Goal: Task Accomplishment & Management: Complete application form

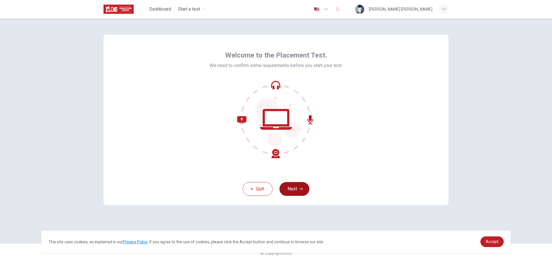
click at [305, 192] on button "Next" at bounding box center [294, 189] width 30 height 14
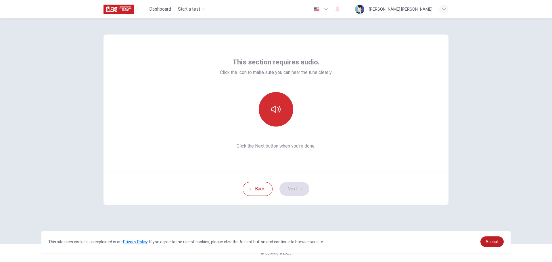
click at [275, 113] on icon "button" at bounding box center [275, 109] width 9 height 9
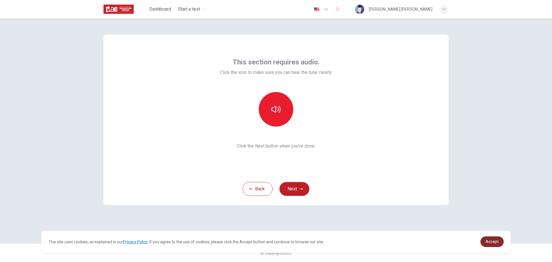
click at [491, 240] on span "Accept" at bounding box center [491, 241] width 13 height 5
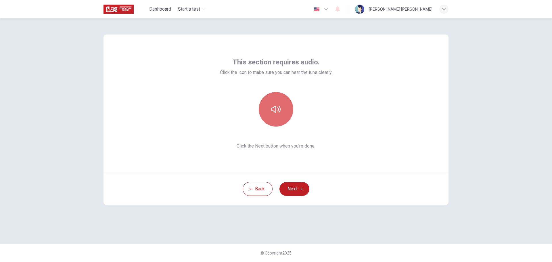
click at [283, 105] on button "button" at bounding box center [276, 109] width 34 height 34
click at [269, 117] on button "button" at bounding box center [276, 109] width 34 height 34
click at [275, 109] on icon "button" at bounding box center [275, 109] width 9 height 9
click at [275, 109] on icon "button" at bounding box center [275, 109] width 9 height 7
click at [299, 188] on icon "button" at bounding box center [300, 188] width 3 height 3
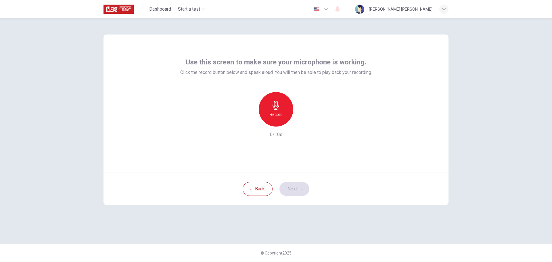
click at [281, 109] on div "Record" at bounding box center [276, 109] width 34 height 34
click at [281, 110] on div "Stop" at bounding box center [276, 109] width 34 height 34
click at [303, 123] on icon "button" at bounding box center [302, 122] width 6 height 6
click at [294, 186] on button "Next" at bounding box center [294, 189] width 30 height 14
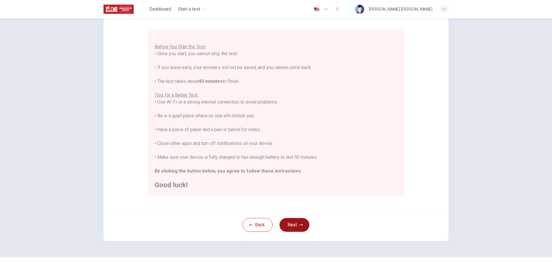
scroll to position [58, 0]
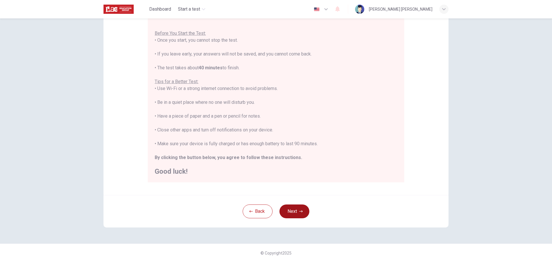
click at [297, 207] on button "Next" at bounding box center [294, 211] width 30 height 14
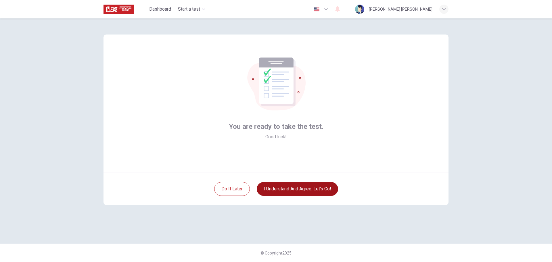
scroll to position [0, 0]
click at [290, 190] on button "I understand and agree. Let’s go!" at bounding box center [297, 189] width 81 height 14
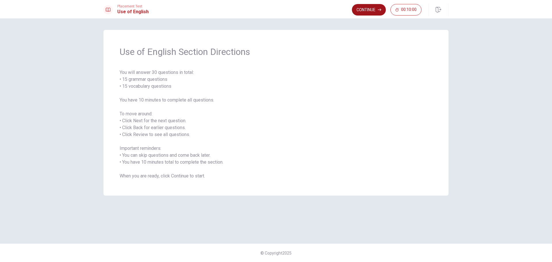
click at [360, 11] on button "Continue" at bounding box center [369, 9] width 34 height 11
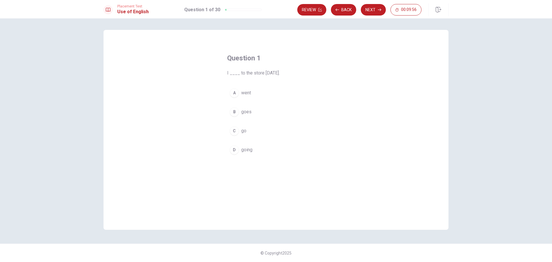
click at [249, 92] on span "went" at bounding box center [246, 92] width 10 height 7
click at [373, 9] on button "Next" at bounding box center [373, 9] width 25 height 11
click at [250, 93] on span "leaves" at bounding box center [248, 92] width 14 height 7
click at [374, 11] on button "Next" at bounding box center [373, 9] width 25 height 11
click at [256, 132] on span "have eating" at bounding box center [252, 130] width 23 height 7
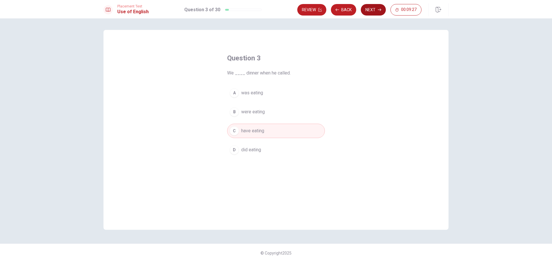
click at [376, 11] on button "Next" at bounding box center [373, 9] width 25 height 11
click at [349, 8] on button "Back" at bounding box center [343, 9] width 25 height 11
click at [372, 14] on button "Next" at bounding box center [373, 9] width 25 height 11
click at [246, 95] on span "Has" at bounding box center [245, 92] width 8 height 7
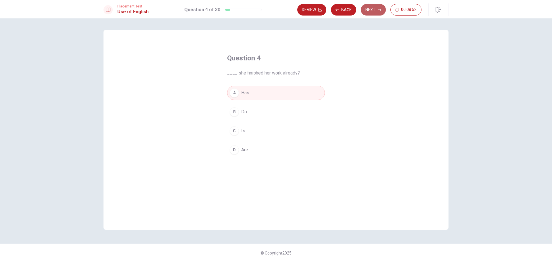
click at [377, 12] on button "Next" at bounding box center [373, 9] width 25 height 11
click at [250, 130] on span "pool" at bounding box center [245, 130] width 9 height 7
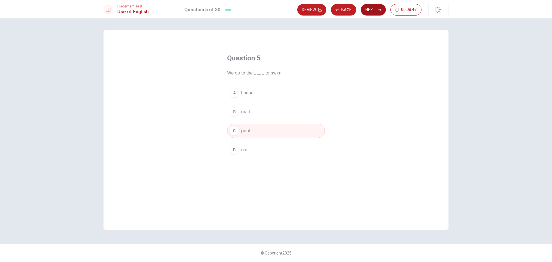
click at [378, 12] on button "Next" at bounding box center [373, 9] width 25 height 11
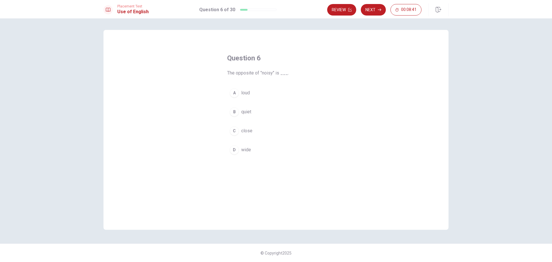
click at [248, 111] on span "quiet" at bounding box center [246, 111] width 10 height 7
click at [372, 9] on button "Next" at bounding box center [373, 9] width 25 height 11
click at [253, 95] on span "bracelet" at bounding box center [249, 92] width 16 height 7
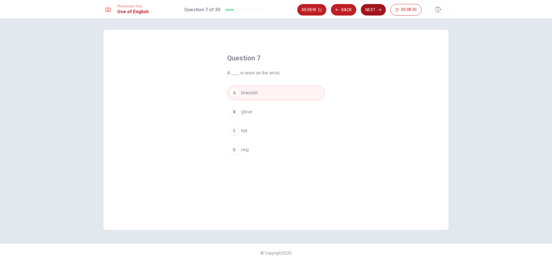
click at [376, 10] on button "Next" at bounding box center [373, 9] width 25 height 11
click at [248, 111] on span "kettle" at bounding box center [246, 111] width 11 height 7
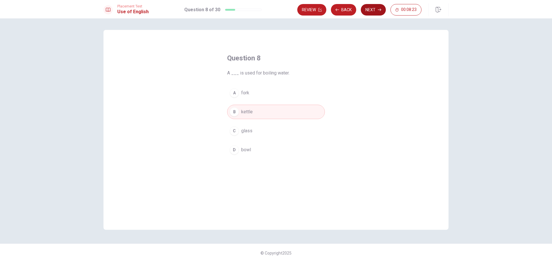
click at [374, 11] on button "Next" at bounding box center [373, 9] width 25 height 11
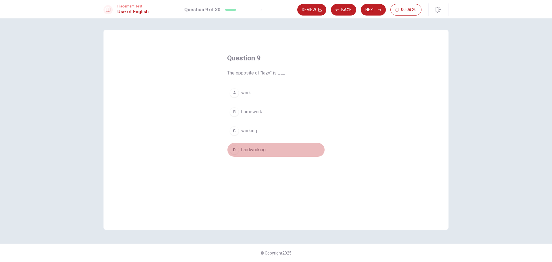
click at [259, 149] on span "hardworking" at bounding box center [253, 149] width 24 height 7
click at [369, 10] on button "Next" at bounding box center [373, 9] width 25 height 11
click at [255, 150] on span "washed" at bounding box center [249, 149] width 16 height 7
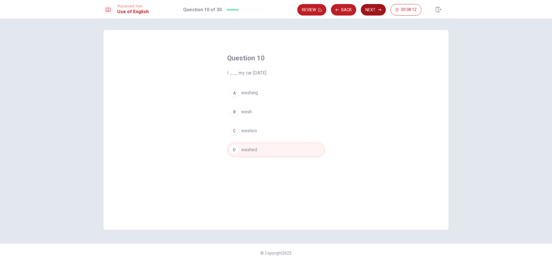
click at [376, 11] on button "Next" at bounding box center [373, 9] width 25 height 11
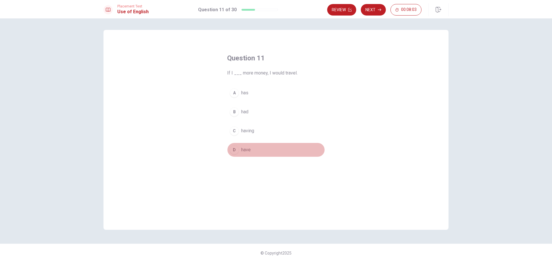
click at [247, 149] on span "have" at bounding box center [245, 149] width 9 height 7
click at [248, 112] on span "had" at bounding box center [244, 111] width 7 height 7
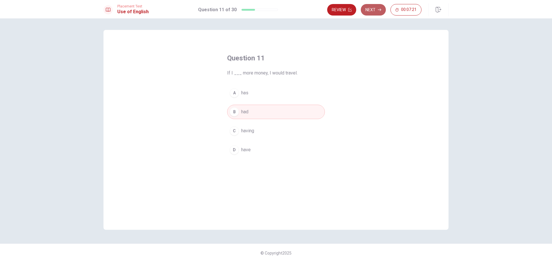
click at [376, 12] on button "Next" at bounding box center [373, 9] width 25 height 11
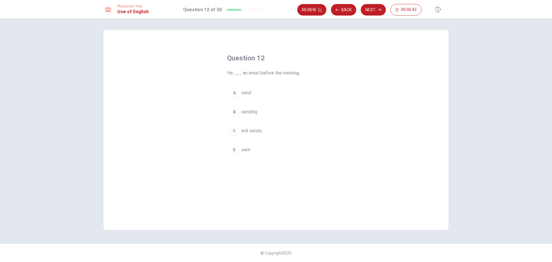
click at [252, 130] on span "will sends" at bounding box center [251, 130] width 21 height 7
click at [252, 91] on button "A send" at bounding box center [276, 93] width 98 height 14
click at [247, 148] on span "sent" at bounding box center [245, 149] width 9 height 7
click at [378, 10] on icon "button" at bounding box center [379, 9] width 3 height 3
click at [248, 93] on span "he lives" at bounding box center [249, 92] width 16 height 7
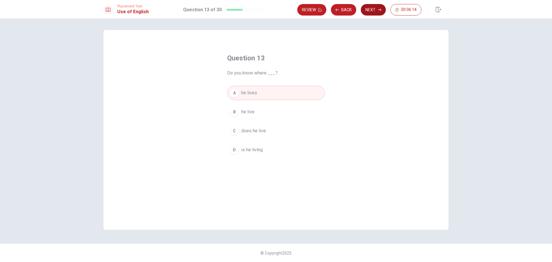
click at [376, 13] on button "Next" at bounding box center [373, 9] width 25 height 11
click at [253, 134] on span "didn’t go" at bounding box center [249, 130] width 17 height 7
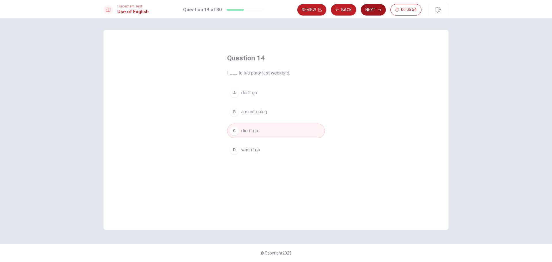
click at [377, 11] on button "Next" at bounding box center [373, 9] width 25 height 11
click at [249, 131] on span "Allow" at bounding box center [246, 130] width 11 height 7
click at [378, 12] on button "Next" at bounding box center [373, 9] width 25 height 11
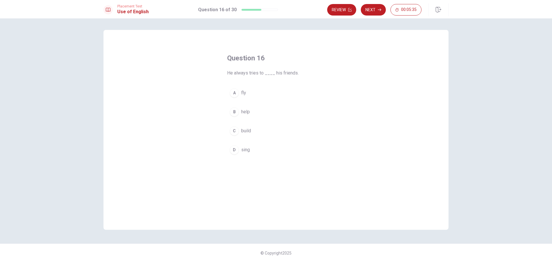
click at [246, 111] on span "help" at bounding box center [245, 111] width 9 height 7
click at [371, 7] on button "Next" at bounding box center [373, 9] width 25 height 11
click at [250, 91] on span "beautiful" at bounding box center [250, 92] width 18 height 7
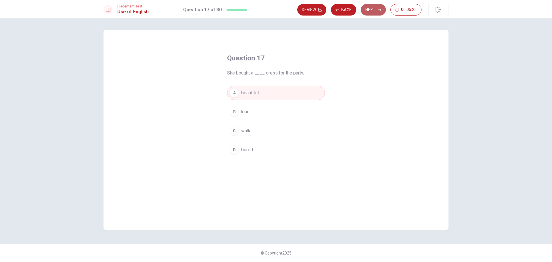
click at [374, 12] on button "Next" at bounding box center [373, 9] width 25 height 11
click at [250, 151] on span "keeps" at bounding box center [247, 149] width 13 height 7
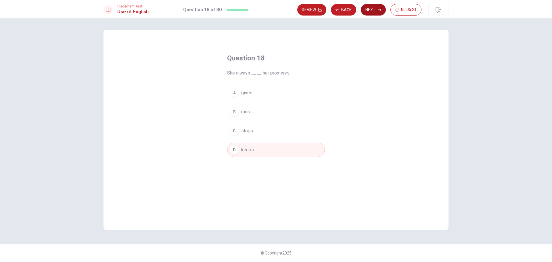
click at [377, 7] on button "Next" at bounding box center [373, 9] width 25 height 11
click at [246, 94] on span "send" at bounding box center [246, 92] width 10 height 7
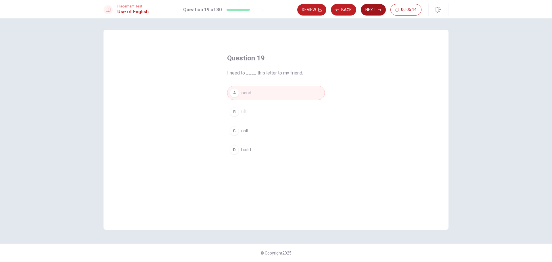
click at [378, 11] on icon "button" at bounding box center [379, 9] width 3 height 3
click at [246, 112] on span "to get" at bounding box center [247, 111] width 12 height 7
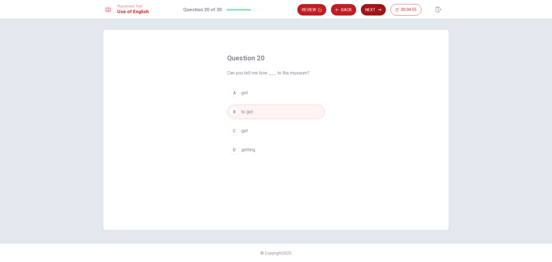
click at [368, 9] on button "Next" at bounding box center [373, 9] width 25 height 11
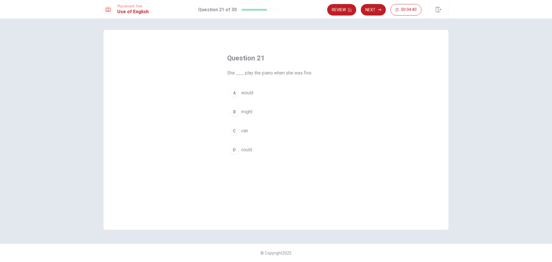
click at [248, 151] on span "could" at bounding box center [246, 149] width 11 height 7
click at [380, 13] on button "Next" at bounding box center [373, 9] width 25 height 11
click at [251, 90] on button "A sent" at bounding box center [276, 93] width 98 height 14
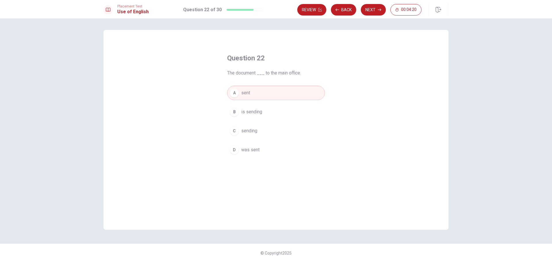
click at [255, 151] on span "was sent" at bounding box center [250, 149] width 18 height 7
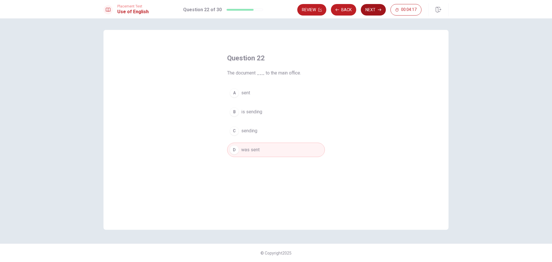
click at [375, 11] on button "Next" at bounding box center [373, 9] width 25 height 11
click at [247, 132] on span "know" at bounding box center [246, 130] width 11 height 7
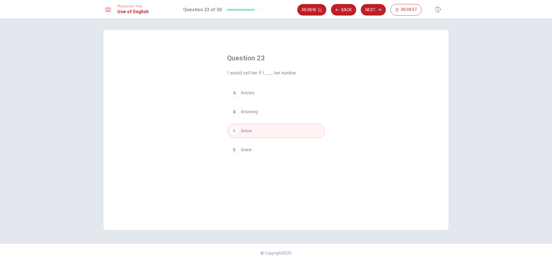
click at [252, 150] on span "knew" at bounding box center [246, 149] width 11 height 7
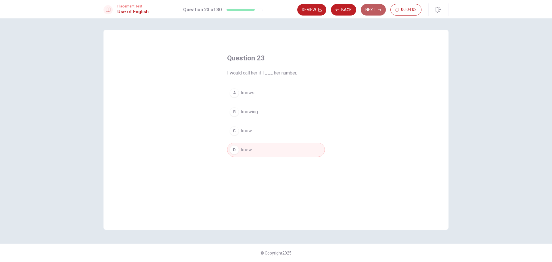
click at [376, 9] on button "Next" at bounding box center [373, 9] width 25 height 11
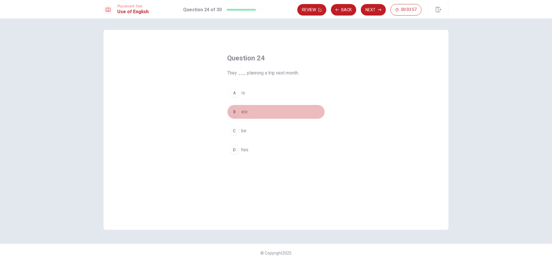
click at [243, 111] on span "are" at bounding box center [244, 111] width 6 height 7
click at [372, 13] on button "Next" at bounding box center [373, 9] width 25 height 11
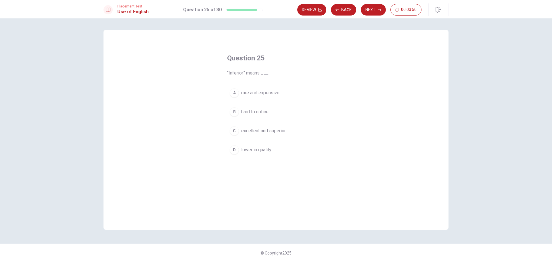
click at [256, 151] on span "lower in quality" at bounding box center [256, 149] width 30 height 7
click at [369, 14] on button "Next" at bounding box center [373, 9] width 25 height 11
click at [247, 151] on span "honest" at bounding box center [248, 149] width 14 height 7
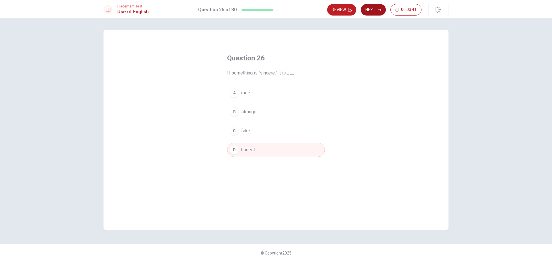
click at [376, 12] on button "Next" at bounding box center [373, 9] width 25 height 11
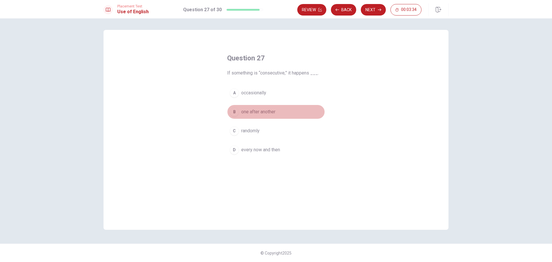
click at [252, 113] on span "one after another" at bounding box center [258, 111] width 34 height 7
click at [372, 13] on button "Next" at bounding box center [373, 9] width 25 height 11
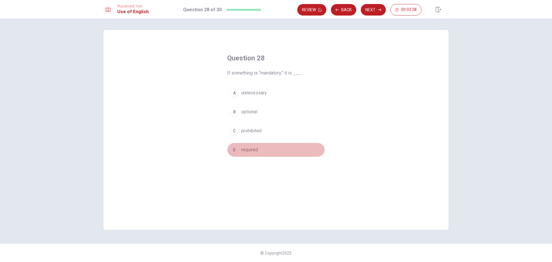
click at [250, 149] on span "required" at bounding box center [249, 149] width 17 height 7
click at [371, 12] on button "Next" at bounding box center [373, 9] width 25 height 11
click at [251, 112] on span "avoid" at bounding box center [246, 111] width 11 height 7
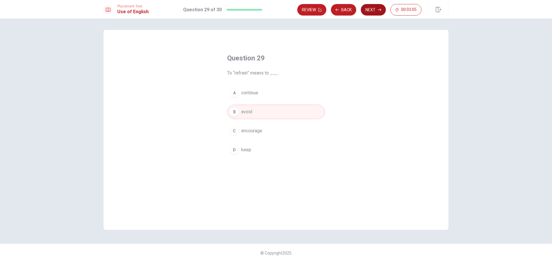
click at [373, 11] on button "Next" at bounding box center [373, 9] width 25 height 11
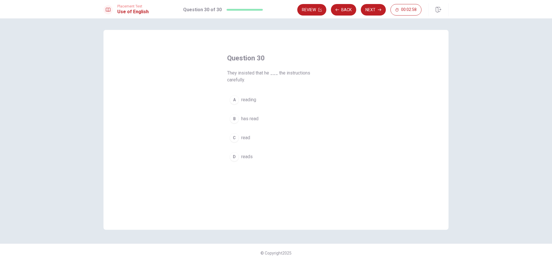
click at [251, 101] on span "reading" at bounding box center [248, 99] width 15 height 7
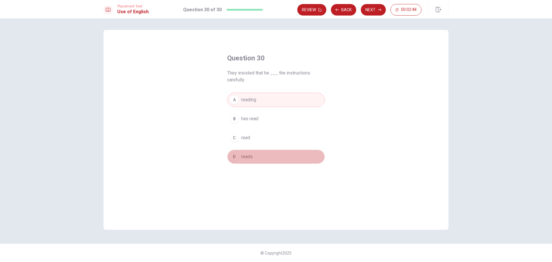
click at [250, 157] on span "reads" at bounding box center [246, 156] width 11 height 7
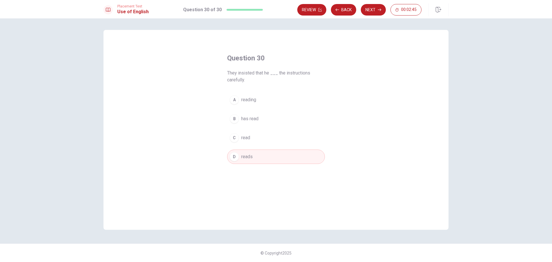
click at [250, 138] on span "read" at bounding box center [245, 137] width 9 height 7
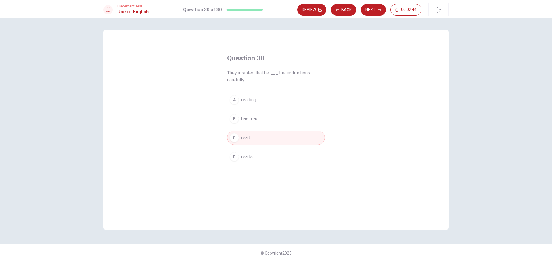
click at [254, 123] on button "B has read" at bounding box center [276, 118] width 98 height 14
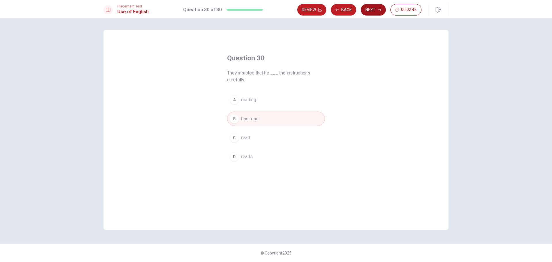
click at [373, 6] on button "Next" at bounding box center [373, 9] width 25 height 11
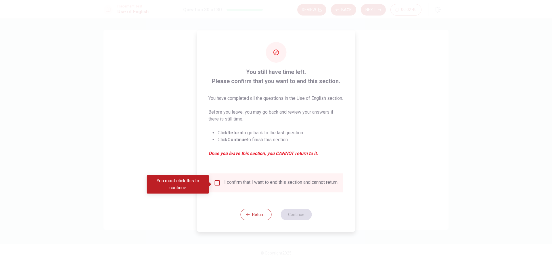
click at [215, 184] on input "You must click this to continue" at bounding box center [217, 182] width 7 height 7
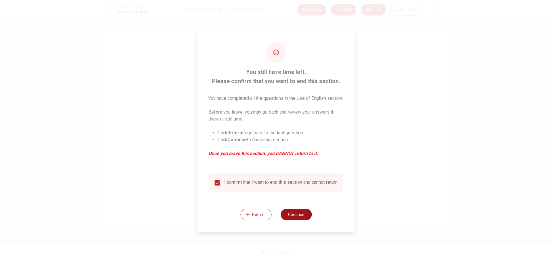
click at [290, 217] on button "Continue" at bounding box center [295, 214] width 31 height 11
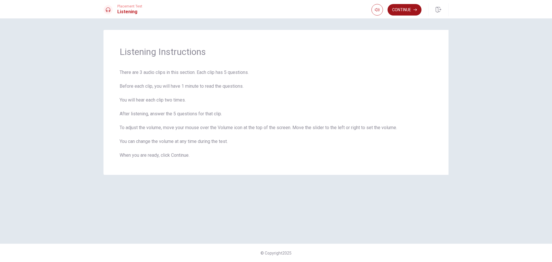
click at [409, 9] on button "Continue" at bounding box center [404, 9] width 34 height 11
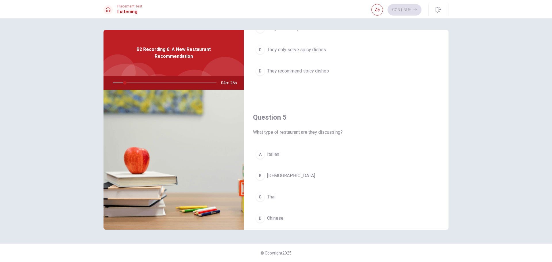
scroll to position [536, 0]
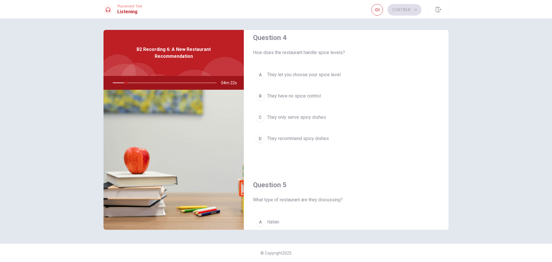
click at [388, 111] on button "C They only serve spicy dishes" at bounding box center [346, 117] width 186 height 14
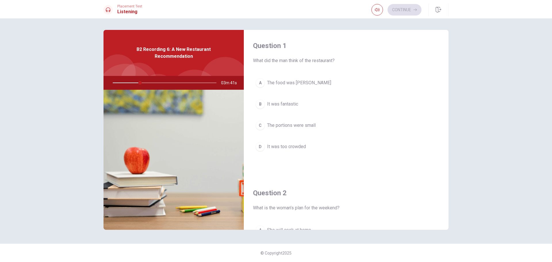
scroll to position [0, 0]
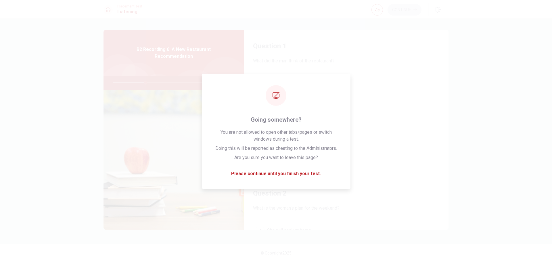
click at [373, 140] on button "D It was too crowded" at bounding box center [346, 147] width 186 height 14
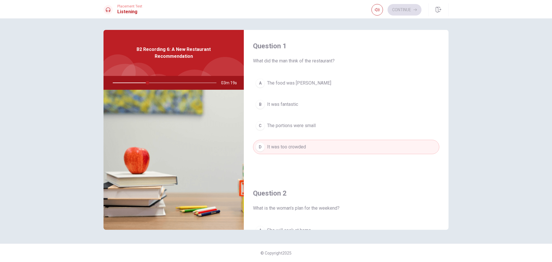
click at [293, 106] on span "It was fantastic" at bounding box center [282, 104] width 31 height 7
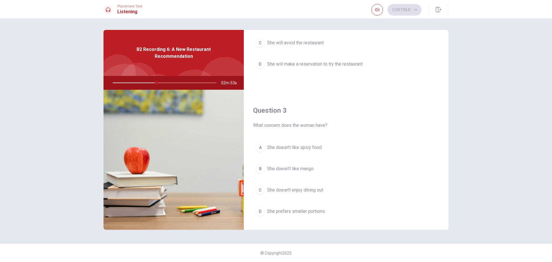
scroll to position [172, 0]
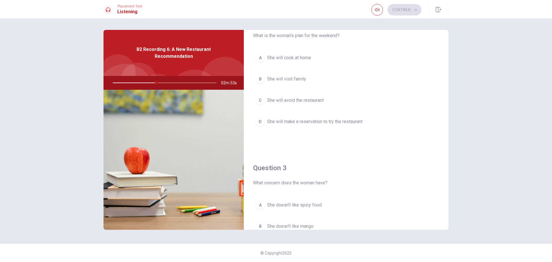
click at [337, 124] on span "She will make a reservation to try the restaurant" at bounding box center [314, 121] width 95 height 7
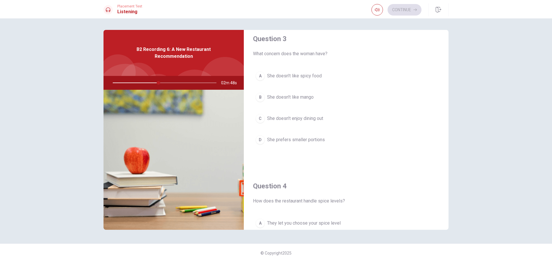
scroll to position [287, 0]
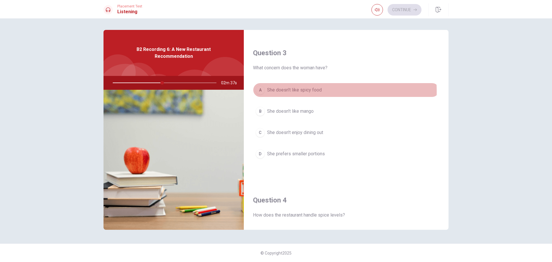
click at [297, 91] on span "She doesn’t like spicy food" at bounding box center [294, 89] width 55 height 7
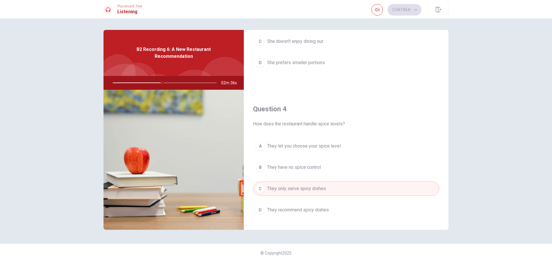
scroll to position [402, 0]
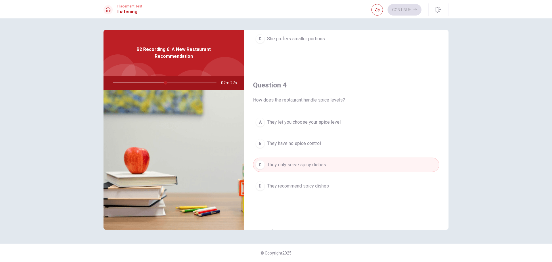
click at [319, 125] on span "They let you choose your spice level" at bounding box center [304, 122] width 74 height 7
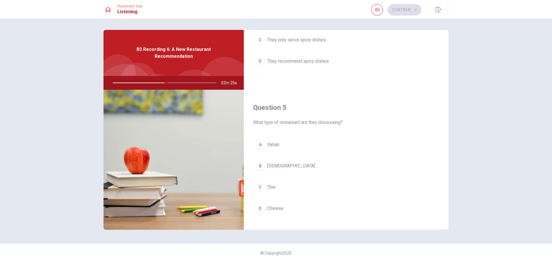
scroll to position [536, 0]
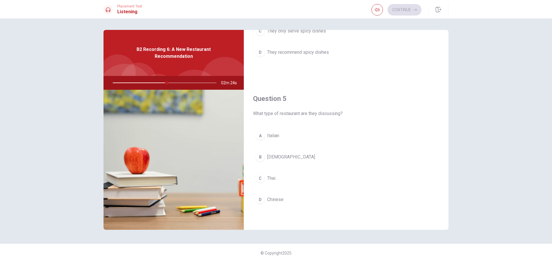
click at [274, 179] on span "Thai" at bounding box center [271, 178] width 8 height 7
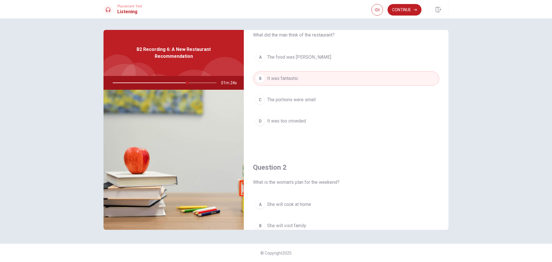
scroll to position [0, 0]
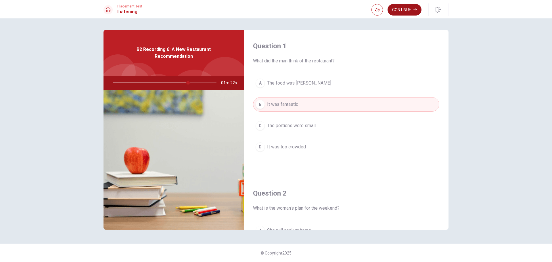
click at [406, 13] on button "Continue" at bounding box center [404, 9] width 34 height 11
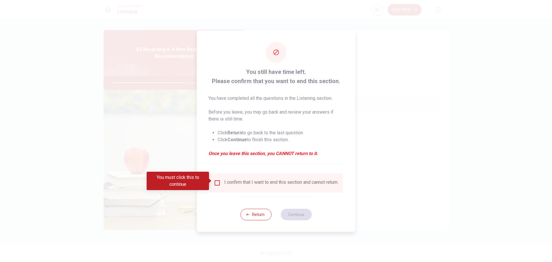
click at [216, 180] on input "You must click this to continue" at bounding box center [217, 182] width 7 height 7
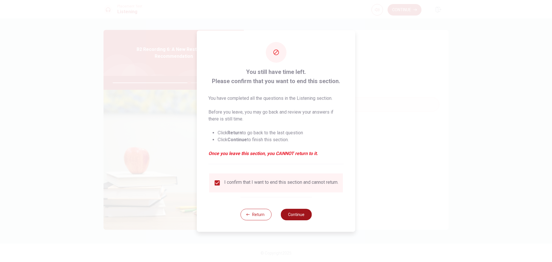
click at [297, 219] on button "Continue" at bounding box center [295, 214] width 31 height 11
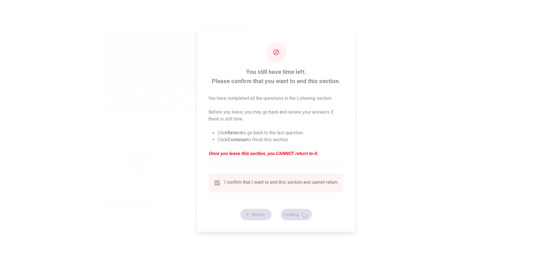
type input "74"
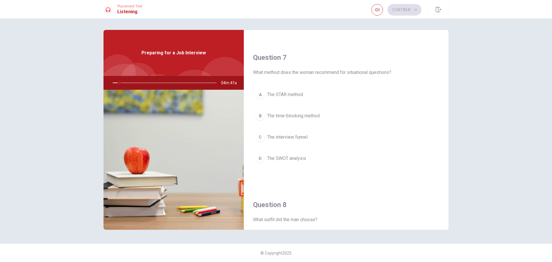
scroll to position [144, 0]
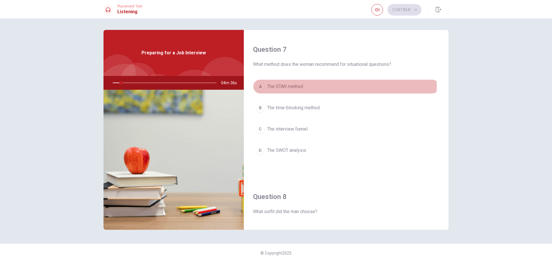
click at [294, 86] on span "The STAR method" at bounding box center [285, 86] width 36 height 7
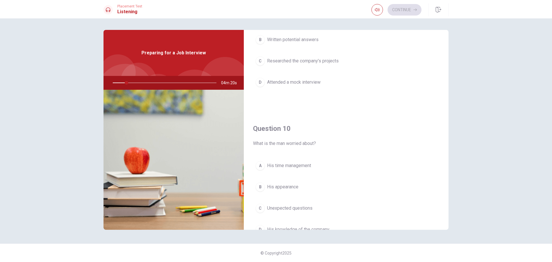
scroll to position [517, 0]
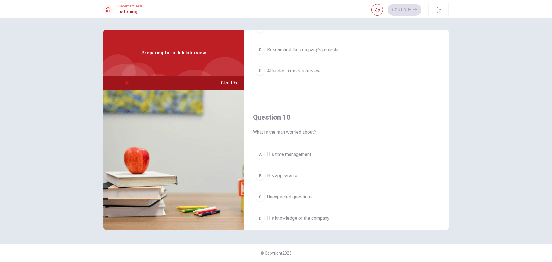
click at [303, 70] on span "Attended a mock interview" at bounding box center [293, 71] width 53 height 7
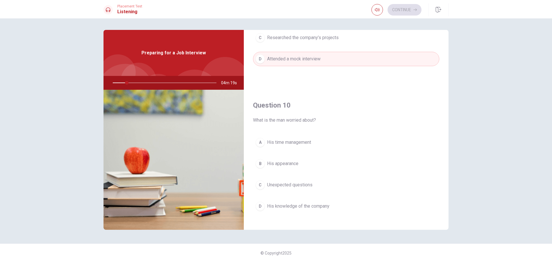
scroll to position [536, 0]
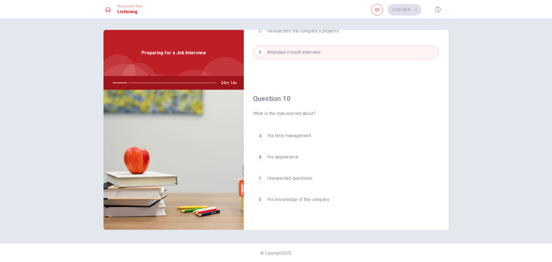
click at [302, 180] on span "Unexpected questions" at bounding box center [289, 178] width 45 height 7
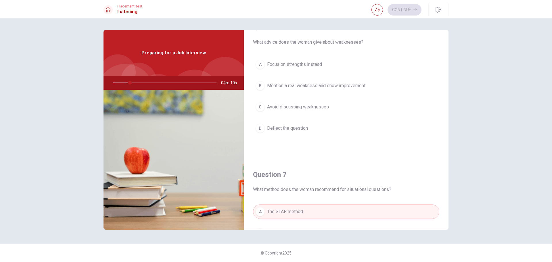
scroll to position [0, 0]
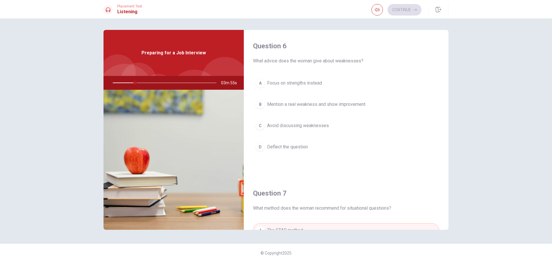
click at [321, 102] on span "Mention a real weakness and show improvement" at bounding box center [316, 104] width 98 height 7
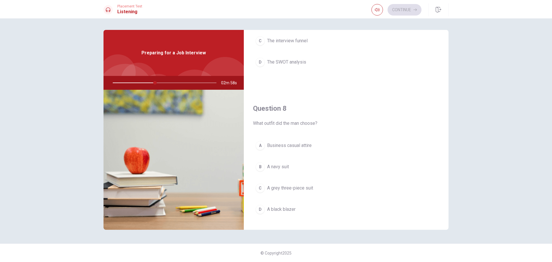
scroll to position [259, 0]
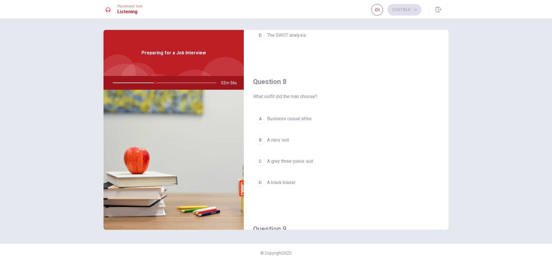
click at [304, 141] on button "B A navy suit" at bounding box center [346, 140] width 186 height 14
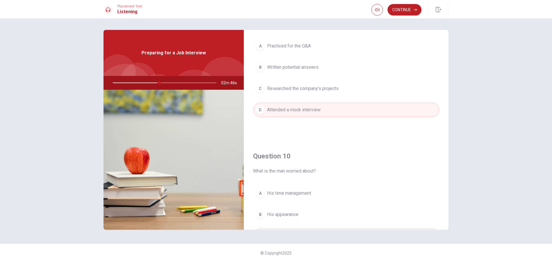
scroll to position [450, 0]
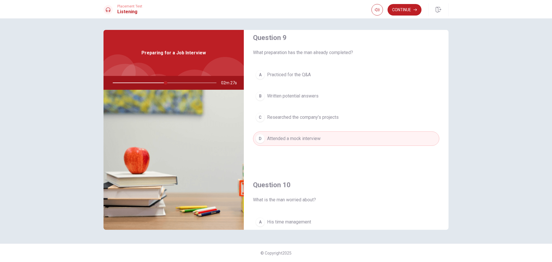
click at [317, 119] on span "Researched the company’s projects" at bounding box center [303, 117] width 72 height 7
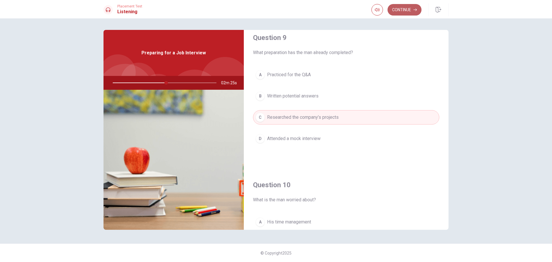
click at [403, 9] on button "Continue" at bounding box center [404, 9] width 34 height 11
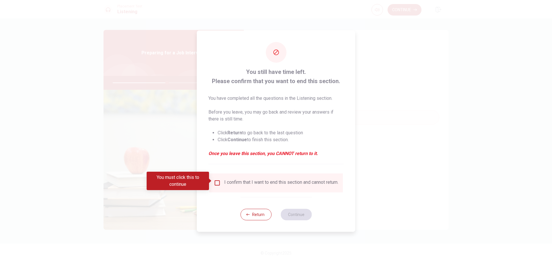
click at [217, 180] on input "You must click this to continue" at bounding box center [217, 182] width 7 height 7
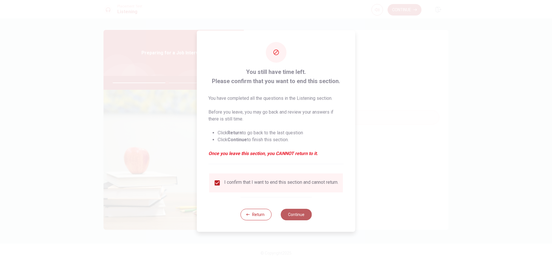
click at [297, 217] on button "Continue" at bounding box center [295, 214] width 31 height 11
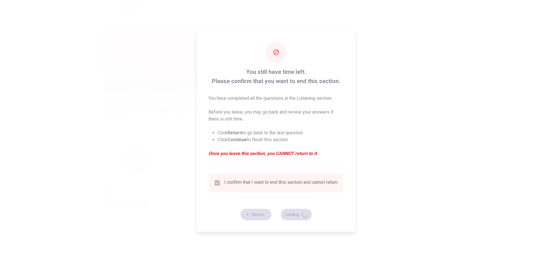
type input "53"
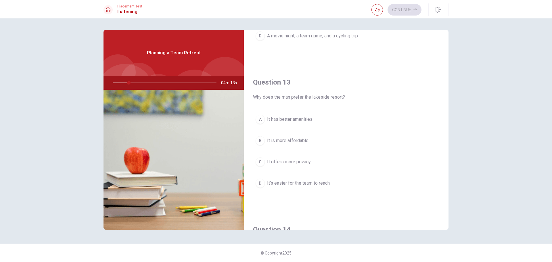
scroll to position [259, 0]
click at [303, 160] on span "It offers more privacy" at bounding box center [289, 161] width 44 height 7
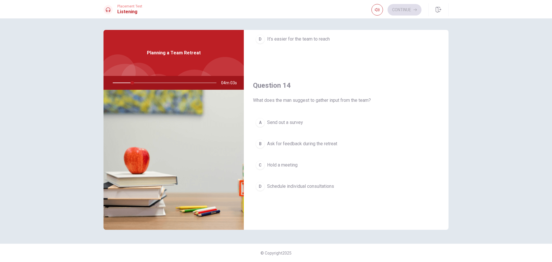
scroll to position [402, 0]
click at [300, 144] on span "Ask for feedback during the retreat" at bounding box center [302, 143] width 70 height 7
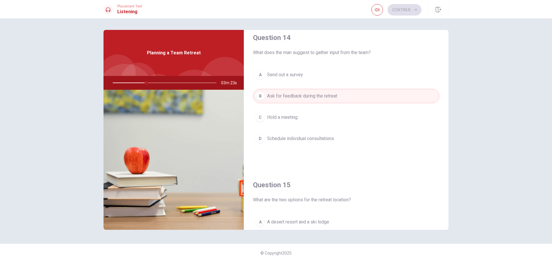
scroll to position [536, 0]
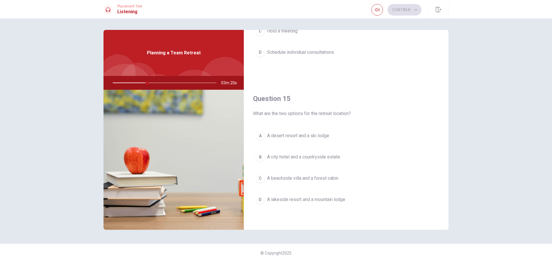
click at [320, 199] on span "A lakeside resort and a mountain lodge" at bounding box center [306, 199] width 78 height 7
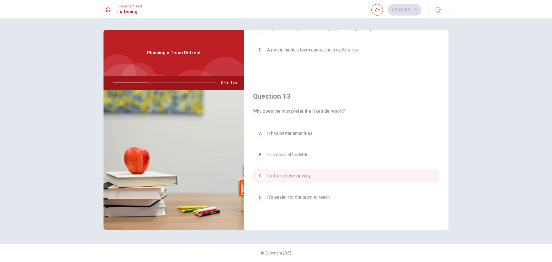
scroll to position [249, 0]
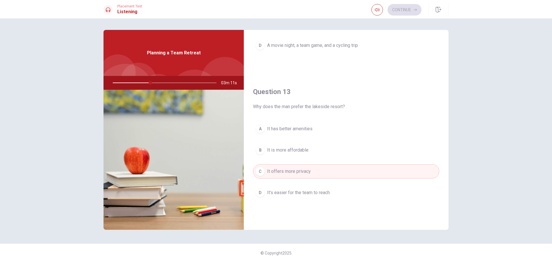
click at [287, 191] on span "It’s easier for the team to reach" at bounding box center [298, 192] width 63 height 7
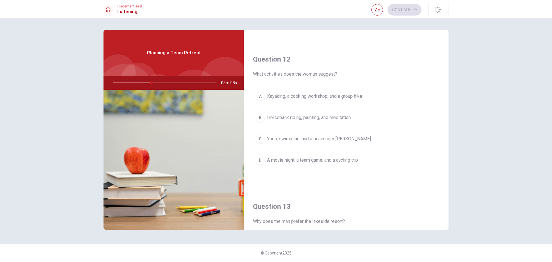
scroll to position [134, 0]
click at [284, 97] on span "Kayaking, a cooking workshop, and a group hike" at bounding box center [314, 96] width 95 height 7
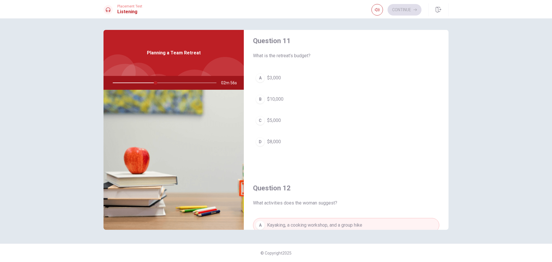
scroll to position [0, 0]
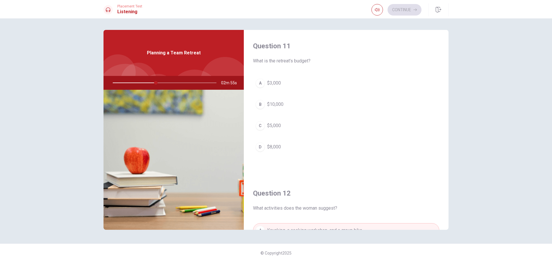
click at [285, 125] on button "C $5,000" at bounding box center [346, 125] width 186 height 14
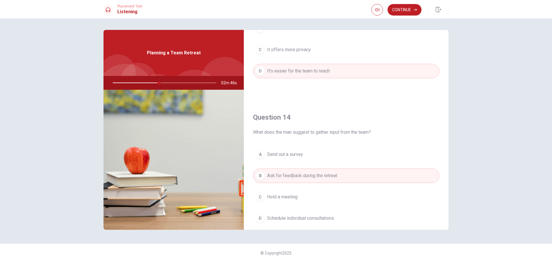
scroll to position [402, 0]
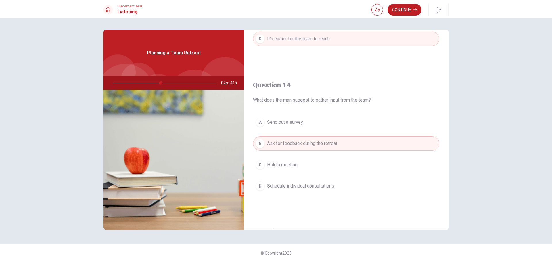
click at [297, 124] on span "Send out a survey" at bounding box center [285, 122] width 36 height 7
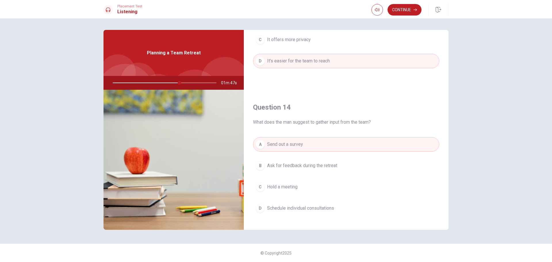
scroll to position [392, 0]
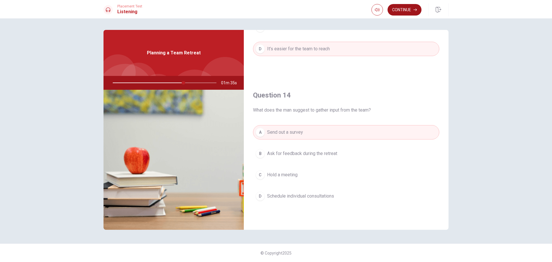
click at [405, 14] on button "Continue" at bounding box center [404, 9] width 34 height 11
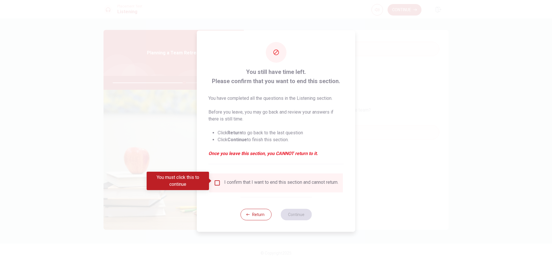
click at [217, 181] on input "You must click this to continue" at bounding box center [217, 182] width 7 height 7
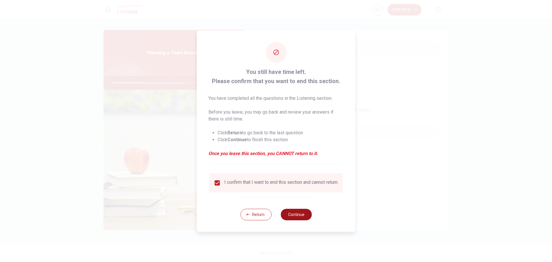
click at [302, 215] on button "Continue" at bounding box center [295, 214] width 31 height 11
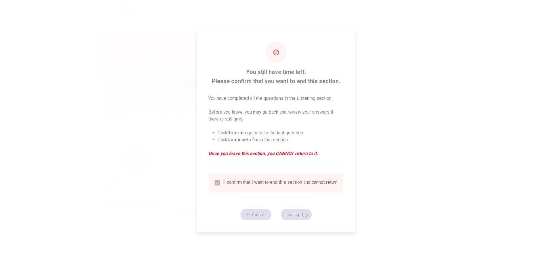
type input "70"
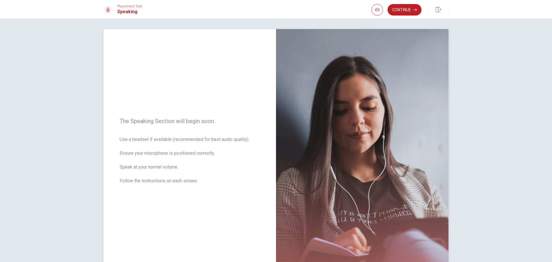
scroll to position [0, 0]
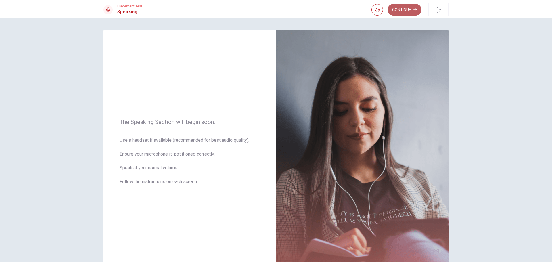
click at [413, 12] on button "Continue" at bounding box center [404, 9] width 34 height 11
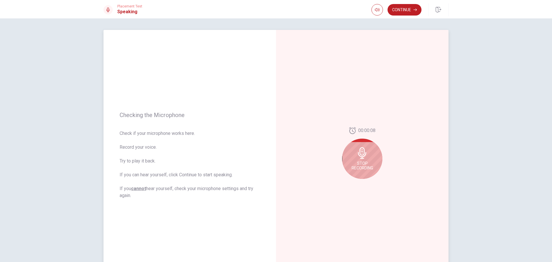
click at [361, 164] on span "Stop Recording" at bounding box center [362, 165] width 22 height 9
click at [367, 184] on icon "Play Audio" at bounding box center [368, 183] width 3 height 3
click at [354, 185] on icon "Record Again" at bounding box center [355, 183] width 3 height 3
click at [363, 167] on span "Stop Recording" at bounding box center [362, 165] width 22 height 9
click at [368, 183] on button "Play Audio" at bounding box center [368, 183] width 8 height 8
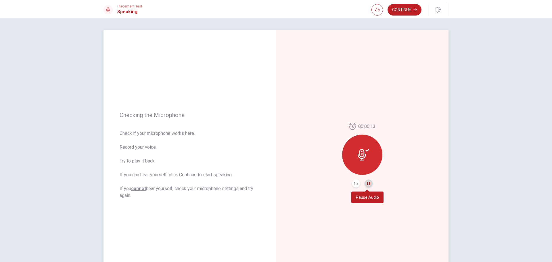
click at [368, 183] on icon "Pause Audio" at bounding box center [368, 183] width 3 height 3
click at [410, 14] on button "Continue" at bounding box center [404, 9] width 34 height 11
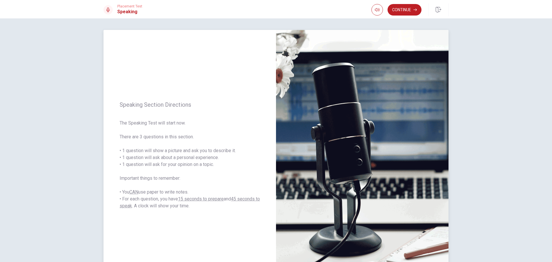
scroll to position [49, 0]
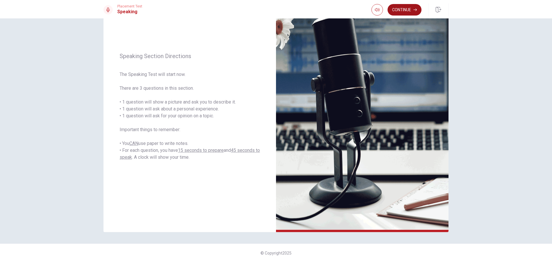
click at [411, 11] on button "Continue" at bounding box center [404, 9] width 34 height 11
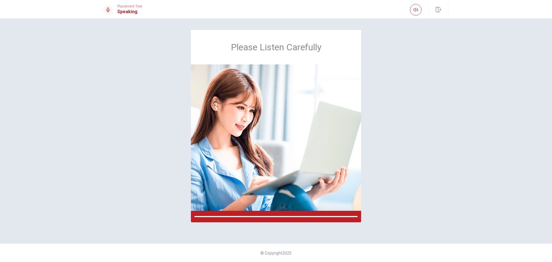
scroll to position [0, 0]
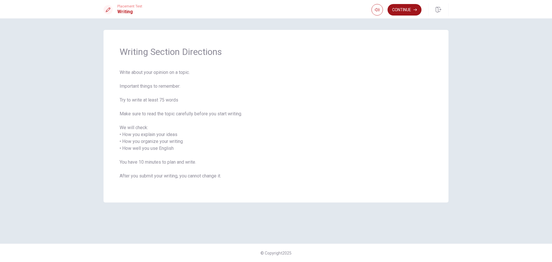
click at [409, 9] on button "Continue" at bounding box center [404, 9] width 34 height 11
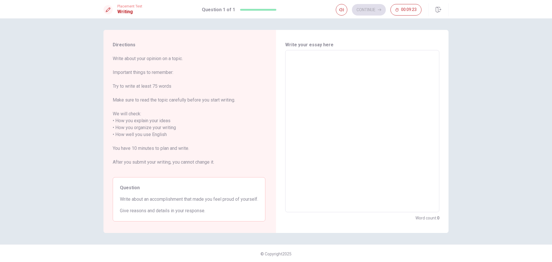
click at [356, 48] on div "Write your essay here x ​ Word count : 0" at bounding box center [362, 131] width 154 height 180
click at [353, 60] on textarea at bounding box center [362, 131] width 146 height 153
type textarea "O"
type textarea "x"
type textarea "On"
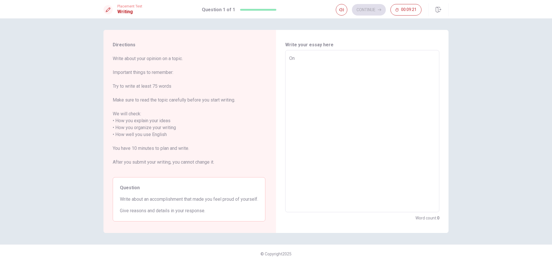
type textarea "x"
type textarea "One"
type textarea "x"
type textarea "One"
type textarea "x"
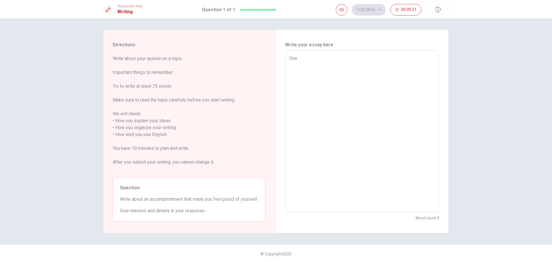
type textarea "One a"
type textarea "x"
type textarea "One ac"
type textarea "x"
type textarea "One acc"
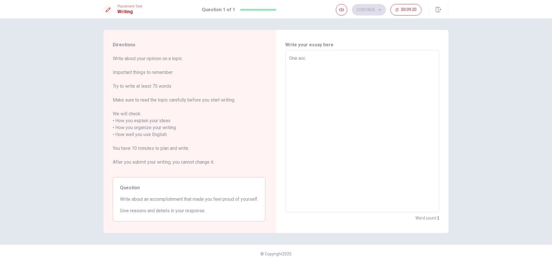
type textarea "x"
type textarea "One acco"
type textarea "x"
type textarea "One accom"
type textarea "x"
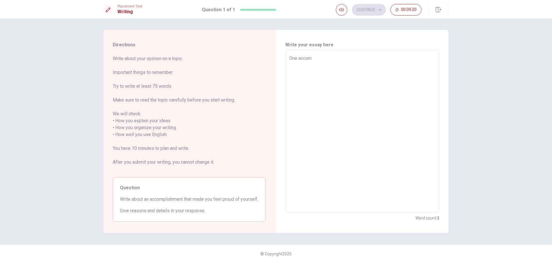
type textarea "One accomp"
type textarea "x"
type textarea "One accompl"
type textarea "x"
type textarea "One accompli"
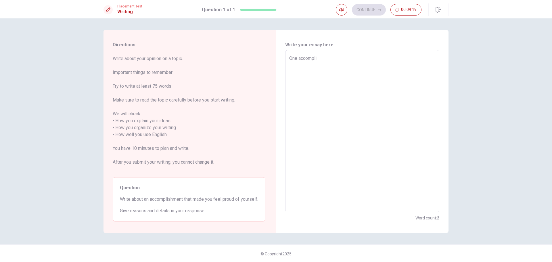
type textarea "x"
type textarea "One accomplis"
type textarea "x"
type textarea "One accomplish"
type textarea "x"
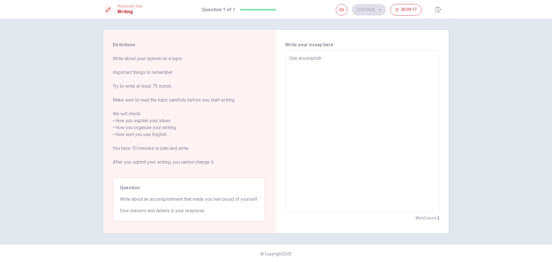
type textarea "One accomplishm"
type textarea "x"
type textarea "One accomplishme"
type textarea "x"
type textarea "One accomplishmen"
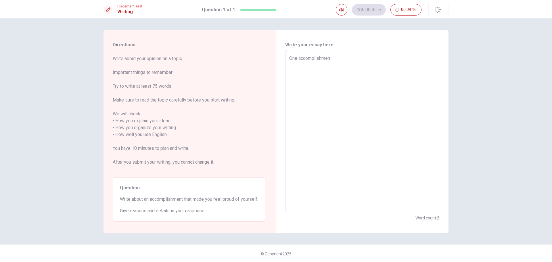
type textarea "x"
type textarea "One accomplishment"
type textarea "x"
type textarea "One accomplishment"
type textarea "x"
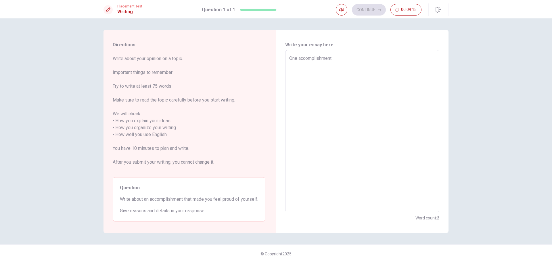
type textarea "One accomplishment t"
type textarea "x"
type textarea "One accomplishment th"
type textarea "x"
type textarea "One accomplishment tha"
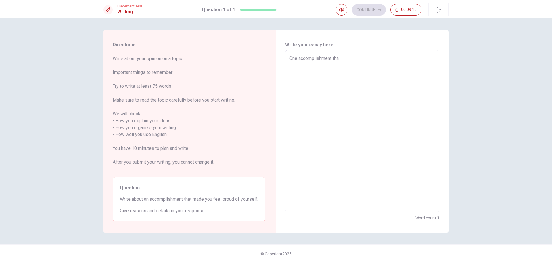
type textarea "x"
type textarea "One accomplishment that"
type textarea "x"
type textarea "One accomplishment that"
type textarea "x"
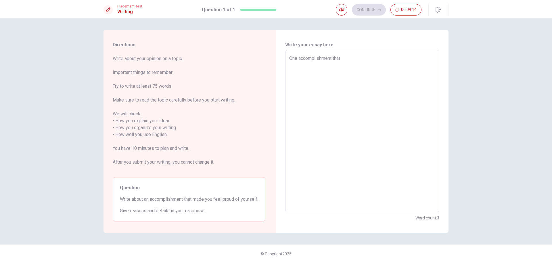
type textarea "One accomplishment that ,"
type textarea "x"
type textarea "One accomplishment that ,a"
type textarea "x"
type textarea "One accomplishment that ,"
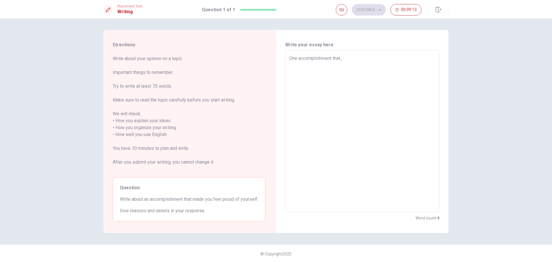
type textarea "x"
type textarea "One accomplishment that"
type textarea "x"
type textarea "One accomplishment that m"
type textarea "x"
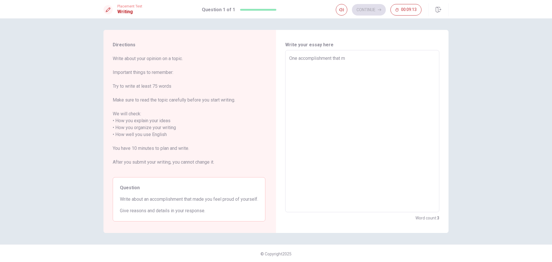
type textarea "One accomplishment that ma"
type textarea "x"
type textarea "One accomplishment that man"
type textarea "x"
type textarea "One accomplishment that ma"
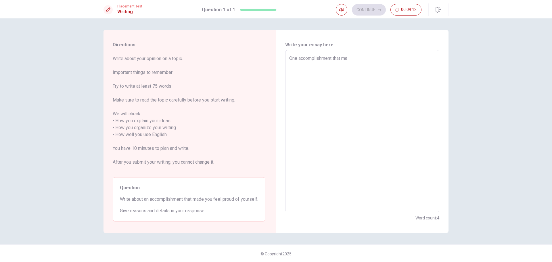
type textarea "x"
type textarea "One accomplishment that mad"
type textarea "x"
type textarea "One accomplishment that made"
type textarea "x"
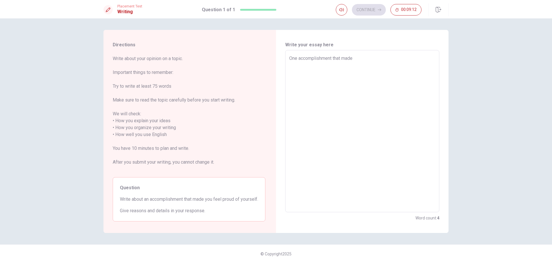
type textarea "One accomplishment that made"
type textarea "x"
type textarea "One accomplishment that made m"
type textarea "x"
type textarea "One accomplishment that made me"
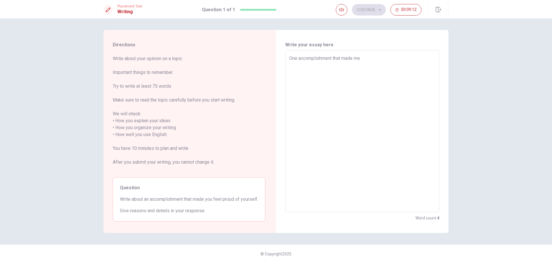
type textarea "x"
type textarea "One accomplishment that made me"
type textarea "x"
type textarea "One accomplishment that made me f"
type textarea "x"
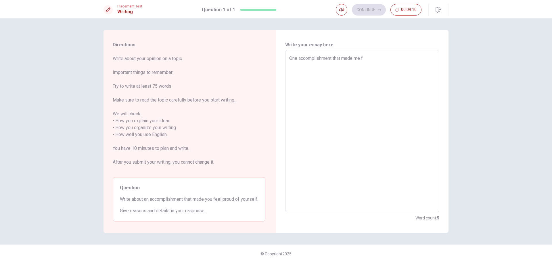
type textarea "One accomplishment that made me fe"
type textarea "x"
type textarea "One accomplishment that made me fee"
type textarea "x"
type textarea "One accomplishment that made me feel"
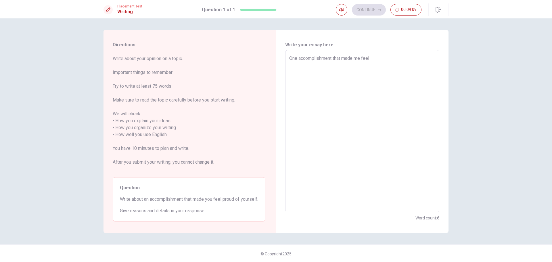
type textarea "x"
type textarea "One accomplishment that made me feel"
type textarea "x"
type textarea "One accomplishment that made me feel v"
type textarea "x"
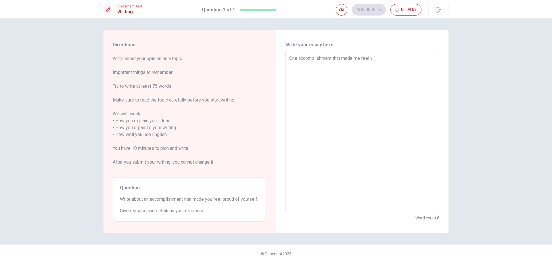
type textarea "One accomplishment that made me feel ve"
type textarea "x"
type textarea "One accomplishment that made me feel ver"
type textarea "x"
type textarea "One accomplishment that made me feel very"
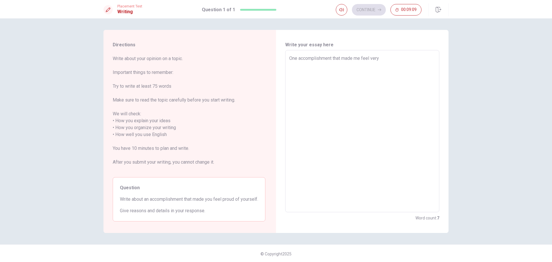
type textarea "x"
type textarea "One accomplishment that made me feel very"
type textarea "x"
type textarea "One accomplishment that made me feel very p"
type textarea "x"
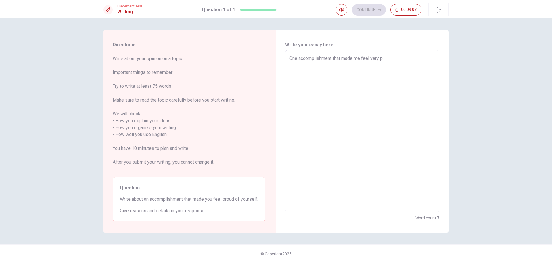
type textarea "One accomplishment that made me feel very pr"
type textarea "x"
type textarea "One accomplishment that made me feel very pro"
type textarea "x"
type textarea "One accomplishment that made me feel very prou"
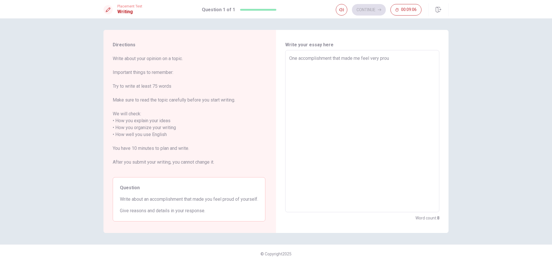
type textarea "x"
type textarea "One accomplishment that made me feel very proud"
type textarea "x"
type textarea "One accomplishment that made me feel very proud"
type textarea "x"
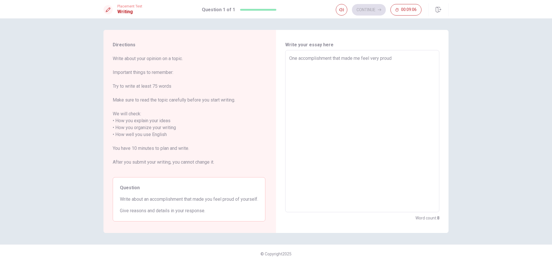
type textarea "One accomplishment that made me feel very proud o"
type textarea "x"
type textarea "One accomplishment that made me feel very proud of"
type textarea "x"
type textarea "One accomplishment that made me feel very proud of"
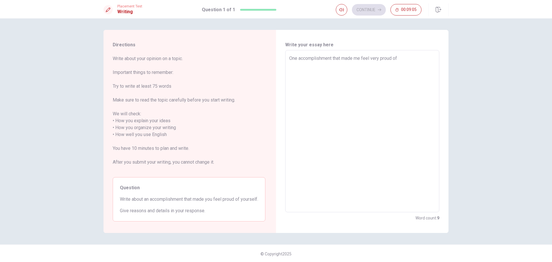
type textarea "x"
type textarea "One accomplishment that made me feel very proud of m"
type textarea "x"
type textarea "One accomplishment that made me feel very proud of my"
type textarea "x"
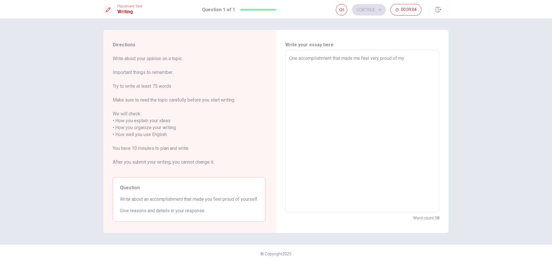
type textarea "One accomplishment that made me feel very proud of mys"
type textarea "x"
type textarea "One accomplishment that made me feel very proud of myse"
type textarea "x"
type textarea "One accomplishment that made me feel very proud of mysel"
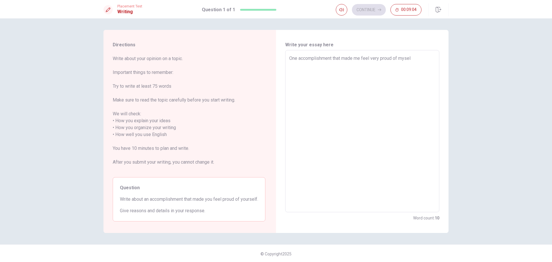
type textarea "x"
type textarea "One accomplishment that made me feel very proud of myself"
type textarea "x"
type textarea "One accomplishment that made me feel very proud of myself"
type textarea "x"
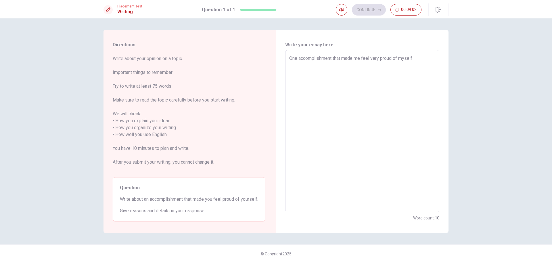
type textarea "One accomplishment that made me feel very proud of myself w"
type textarea "x"
type textarea "One accomplishment that made me feel very proud of myself wa"
type textarea "x"
type textarea "One accomplishment that made me feel very proud of myself was"
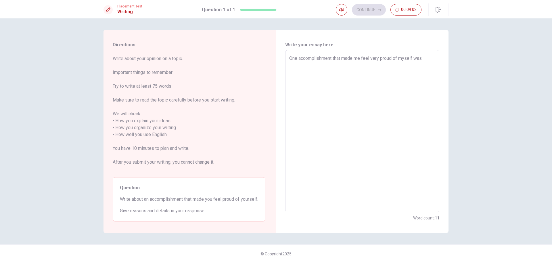
type textarea "x"
type textarea "One accomplishment that made me feel very proud of myself was"
type textarea "x"
type textarea "One accomplishment that made me feel very proud of myself was f"
type textarea "x"
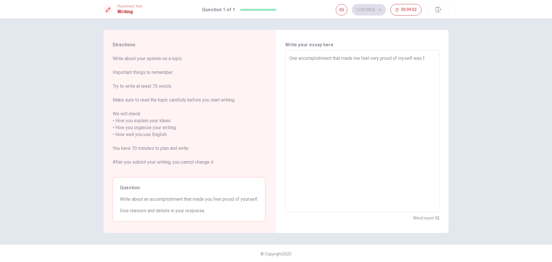
type textarea "One accomplishment that made me feel very proud of myself was fi"
type textarea "x"
type textarea "One accomplishment that made me feel very proud of myself was fin"
type textarea "x"
type textarea "One accomplishment that made me feel very proud of myself was fini"
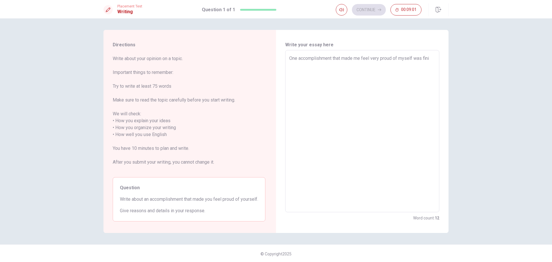
type textarea "x"
type textarea "One accomplishment that made me feel very proud of myself was finis"
type textarea "x"
type textarea "One accomplishment that made me feel very proud of myself was finish"
type textarea "x"
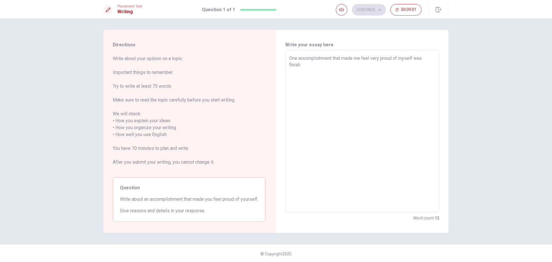
type textarea "One accomplishment that made me feel very proud of myself was finishi"
type textarea "x"
type textarea "One accomplishment that made me feel very proud of myself was finishin"
type textarea "x"
type textarea "One accomplishment that made me feel very proud of myself was finishing"
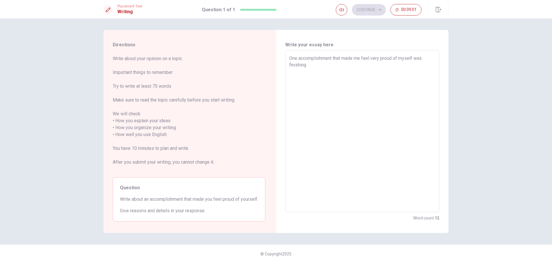
type textarea "x"
type textarea "One accomplishment that made me feel very proud of myself was finishing"
type textarea "x"
type textarea "One accomplishment that made me feel very proud of myself was finishing m"
type textarea "x"
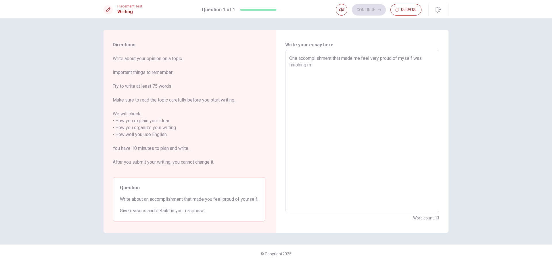
type textarea "One accomplishment that made me feel very proud of myself was finishing my"
type textarea "x"
type textarea "One accomplishment that made me feel very proud of myself was finishing my"
type textarea "x"
type textarea "One accomplishment that made me feel very proud of myself was finishing my p"
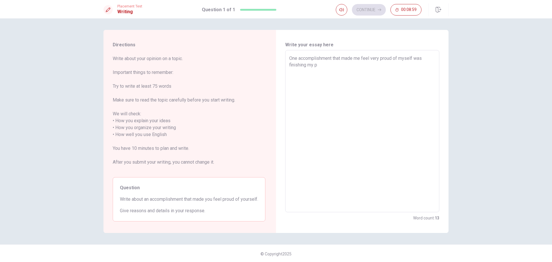
type textarea "x"
type textarea "One accomplishment that made me feel very proud of myself was finishing my po"
type textarea "x"
type textarea "One accomplishment that made me feel very proud of myself was finishing my pos"
type textarea "x"
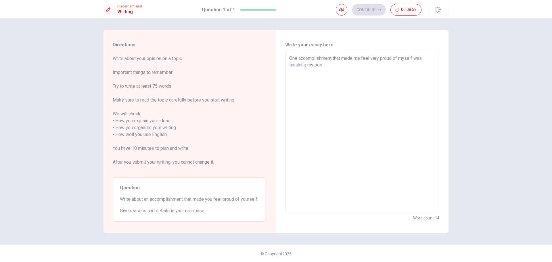
type textarea "One accomplishment that made me feel very proud of myself was finishing my post"
type textarea "x"
type textarea "One accomplishment that made me feel very proud of myself was finishing my postd"
type textarea "x"
type textarea "One accomplishment that made me feel very proud of myself was finishing my post…"
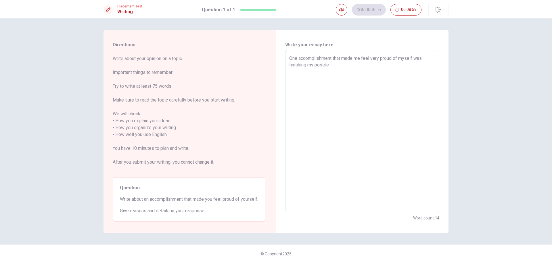
type textarea "x"
type textarea "One accomplishment that made me feel very proud of myself was finishing my post…"
type textarea "x"
type textarea "One accomplishment that made me feel very proud of myself was finishing my post…"
type textarea "x"
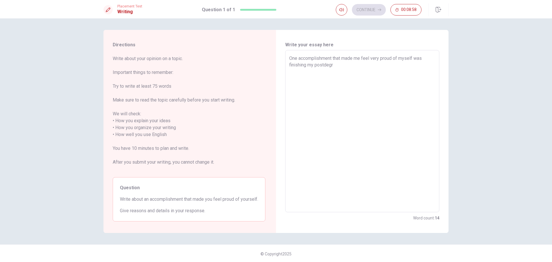
type textarea "One accomplishment that made me feel very proud of myself was finishing my post…"
type textarea "x"
type textarea "One accomplishment that made me feel very proud of myself was finishing my post…"
type textarea "x"
type textarea "One accomplishment that made me feel very proud of myself was finishing my post…"
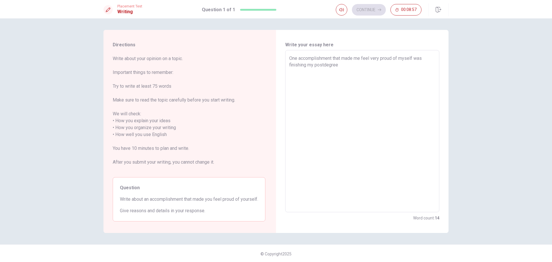
type textarea "x"
type textarea "One accomplishment that made me feel very proud of myself was finishing my post…"
type textarea "x"
type textarea "One accomplishment that made me feel very proud of myself was finishing my post…"
type textarea "x"
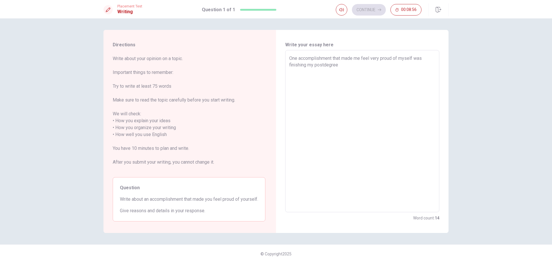
type textarea "One accomplishment that made me feel very proud of myself was finishing my post…"
type textarea "x"
type textarea "One accomplishment that made me feel very proud of myself was finishing my post…"
type textarea "x"
type textarea "One accomplishment that made me feel very proud of myself was finishing my post…"
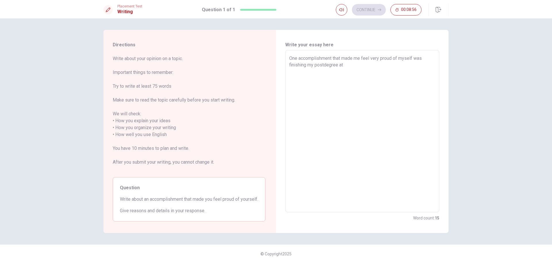
type textarea "x"
type textarea "One accomplishment that made me feel very proud of myself was finishing my post…"
type textarea "x"
type textarea "One accomplishment that made me feel very proud of myself was finishing my post…"
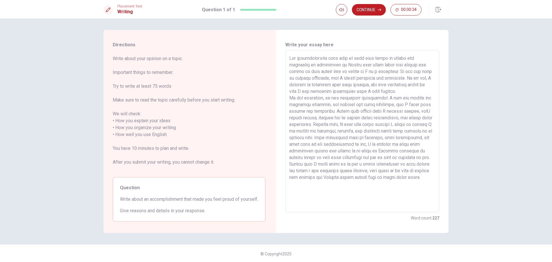
click at [417, 109] on textarea at bounding box center [362, 131] width 146 height 153
click at [373, 11] on button "Continue" at bounding box center [369, 9] width 34 height 11
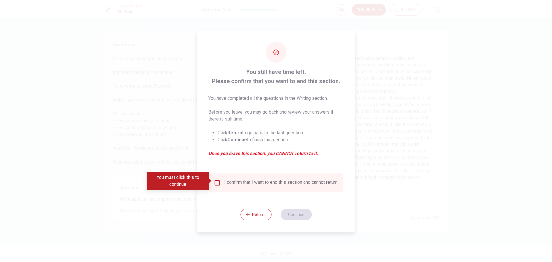
click at [219, 182] on input "You must click this to continue" at bounding box center [217, 182] width 7 height 7
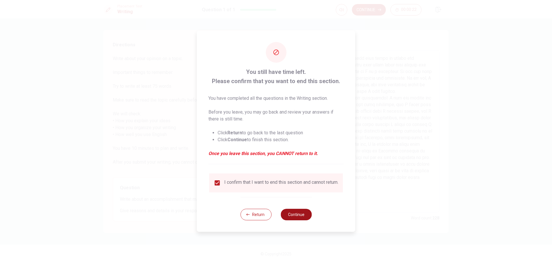
click at [286, 216] on button "Continue" at bounding box center [295, 214] width 31 height 11
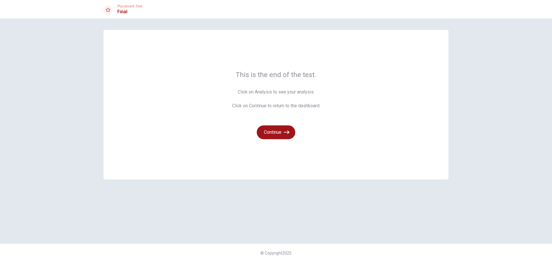
click at [281, 133] on button "Continue" at bounding box center [276, 132] width 38 height 14
